Goal: Navigation & Orientation: Find specific page/section

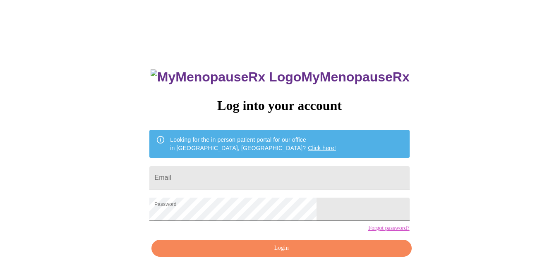
click at [225, 177] on input "Email" at bounding box center [279, 177] width 260 height 23
type input "[EMAIL_ADDRESS][DOMAIN_NAME]"
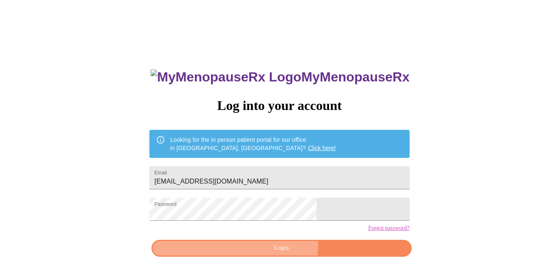
click at [266, 254] on span "Login" at bounding box center [281, 248] width 241 height 10
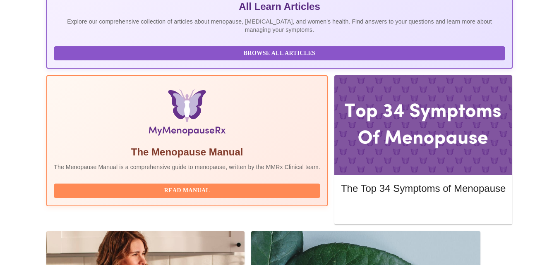
scroll to position [248, 0]
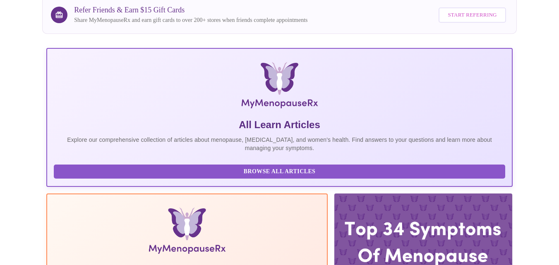
scroll to position [0, 0]
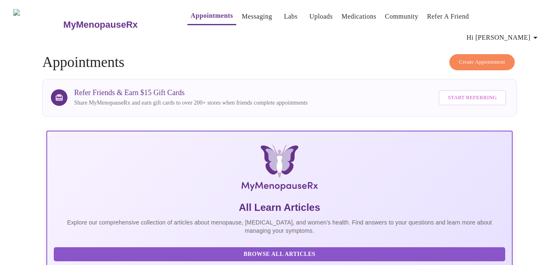
click at [511, 32] on span "Hi [PERSON_NAME]" at bounding box center [504, 38] width 74 height 12
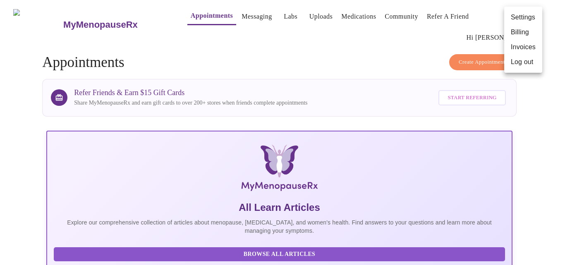
click at [519, 46] on li "Invoices" at bounding box center [523, 47] width 38 height 15
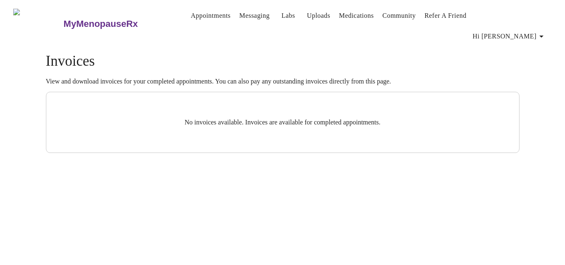
click at [530, 31] on span "Hi [PERSON_NAME]" at bounding box center [510, 37] width 74 height 12
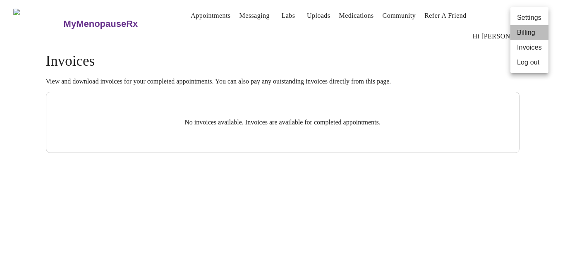
click at [525, 36] on li "Billing" at bounding box center [529, 32] width 38 height 15
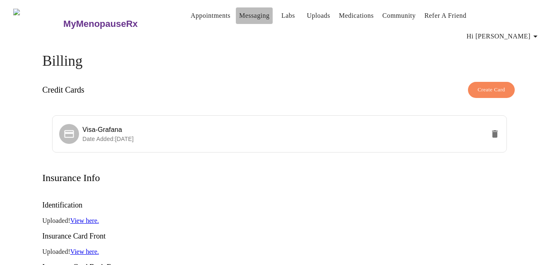
click at [239, 19] on link "Messaging" at bounding box center [254, 16] width 30 height 12
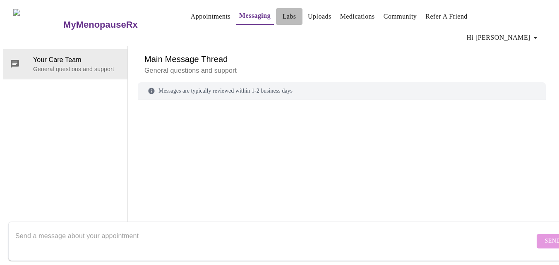
click at [282, 13] on link "Labs" at bounding box center [289, 17] width 14 height 12
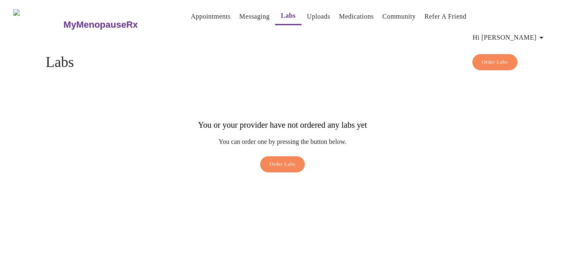
click at [308, 19] on link "Uploads" at bounding box center [319, 17] width 24 height 12
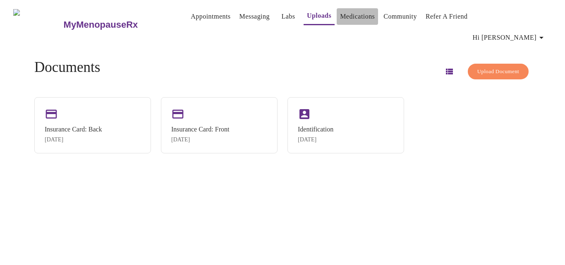
click at [347, 21] on link "Medications" at bounding box center [357, 17] width 35 height 12
